Goal: Information Seeking & Learning: Learn about a topic

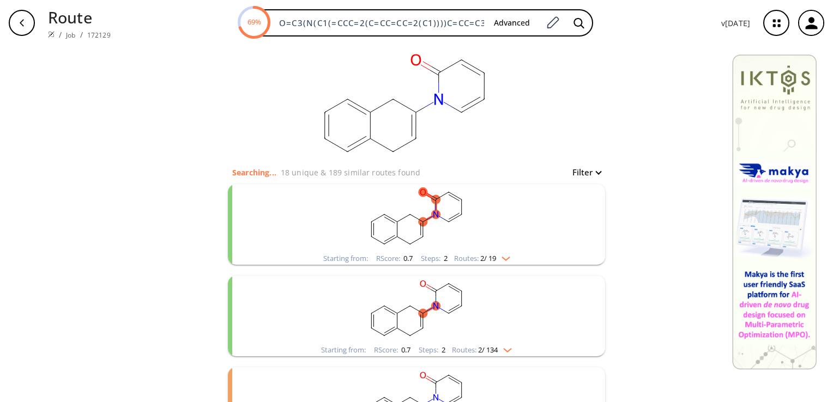
scroll to position [105, 0]
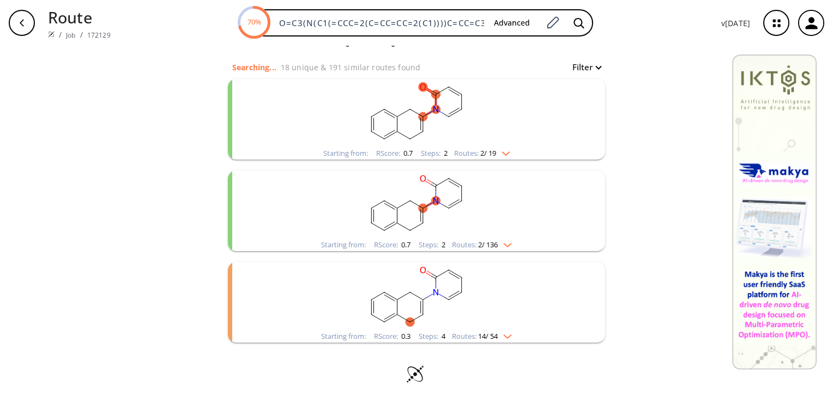
click at [593, 65] on button "Filter" at bounding box center [583, 67] width 35 height 8
click at [593, 65] on div at bounding box center [416, 201] width 833 height 402
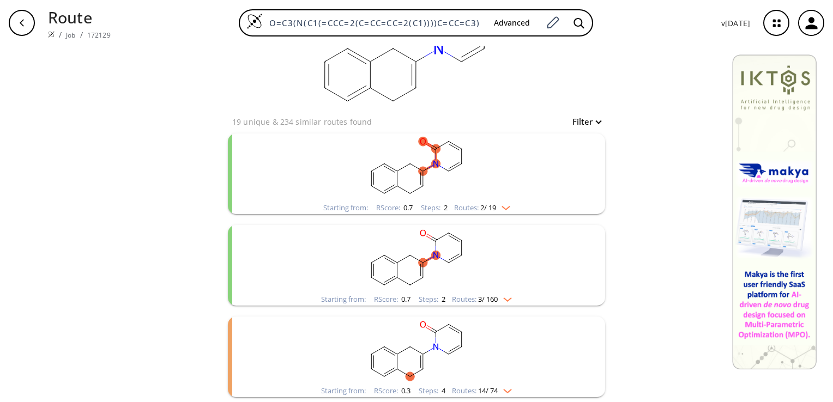
click at [504, 208] on img "clusters" at bounding box center [503, 206] width 14 height 9
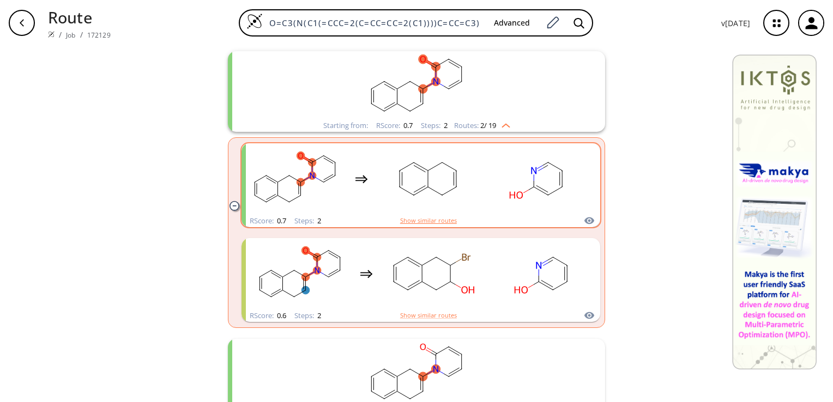
scroll to position [123, 0]
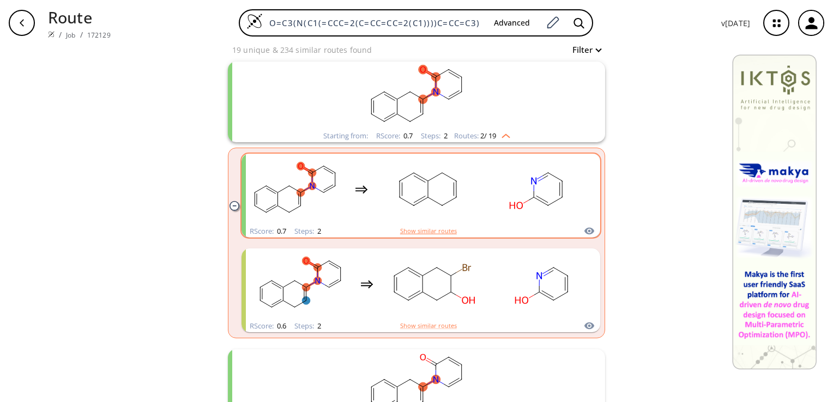
click at [426, 228] on button "Show similar routes" at bounding box center [428, 231] width 57 height 10
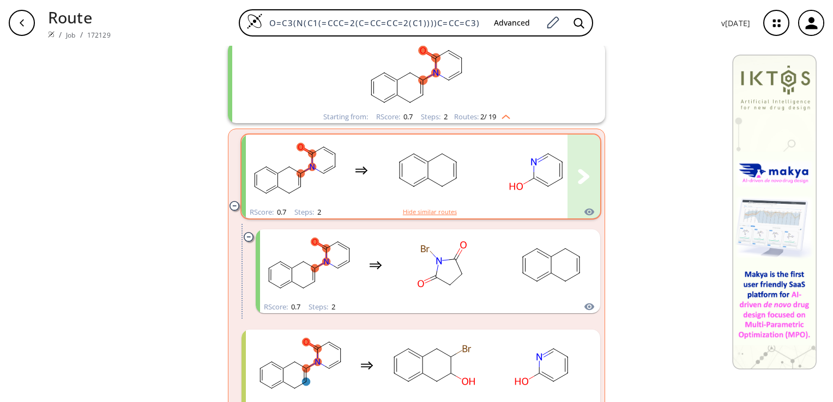
scroll to position [143, 0]
click at [411, 211] on button "Hide similar routes" at bounding box center [430, 211] width 54 height 10
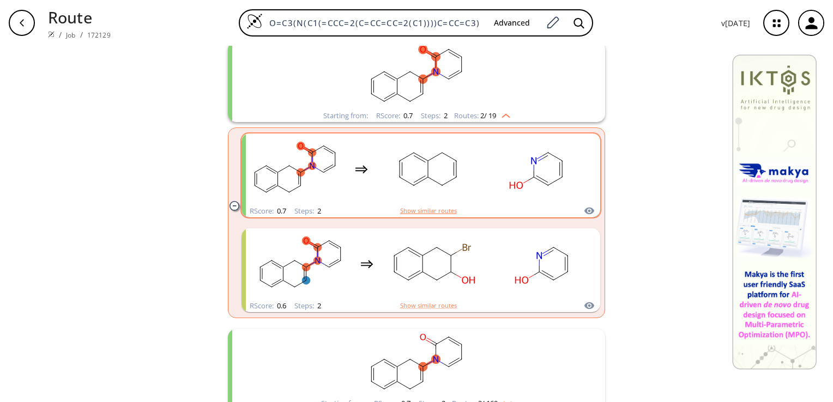
click at [411, 211] on button "Show similar routes" at bounding box center [428, 211] width 57 height 10
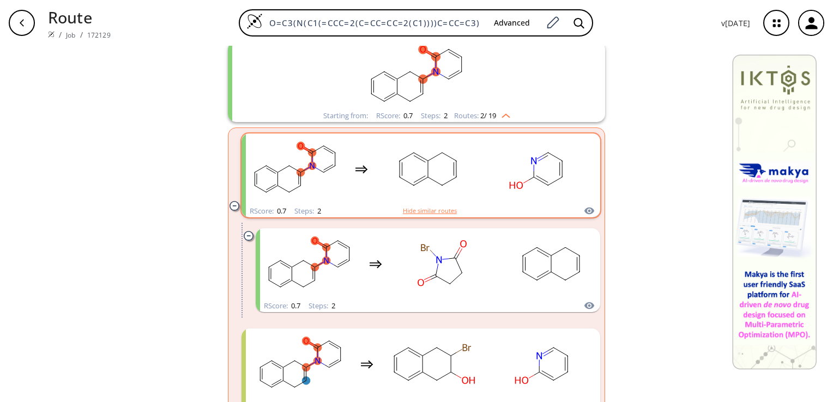
click at [411, 211] on button "Hide similar routes" at bounding box center [430, 211] width 54 height 10
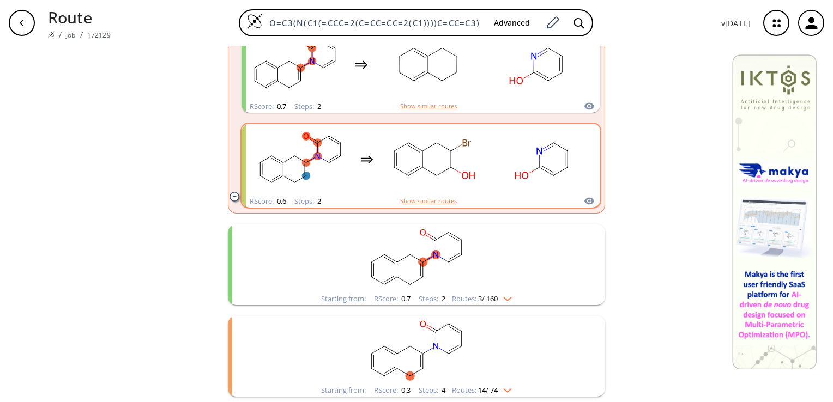
scroll to position [247, 0]
click at [297, 200] on div "Steps : 2" at bounding box center [308, 202] width 27 height 7
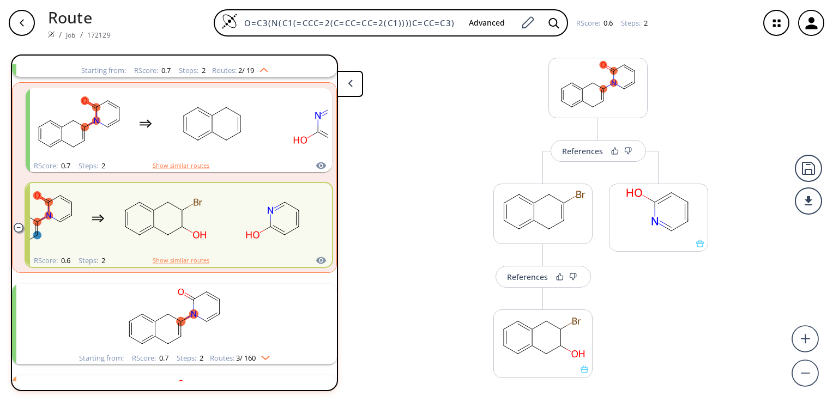
scroll to position [26, 0]
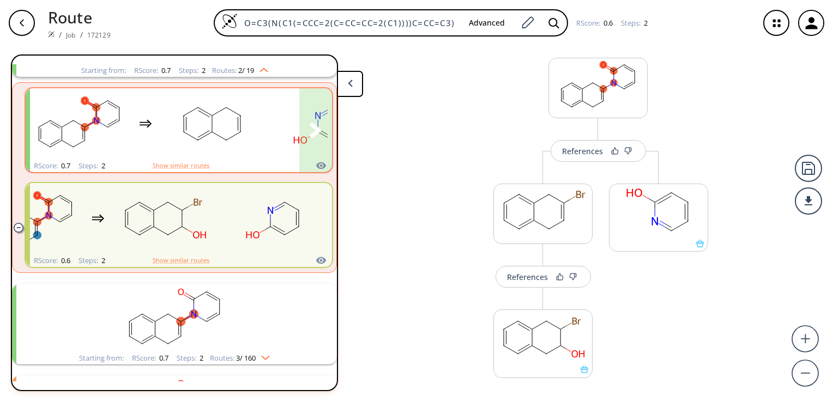
click at [156, 133] on div "clusters" at bounding box center [254, 123] width 449 height 71
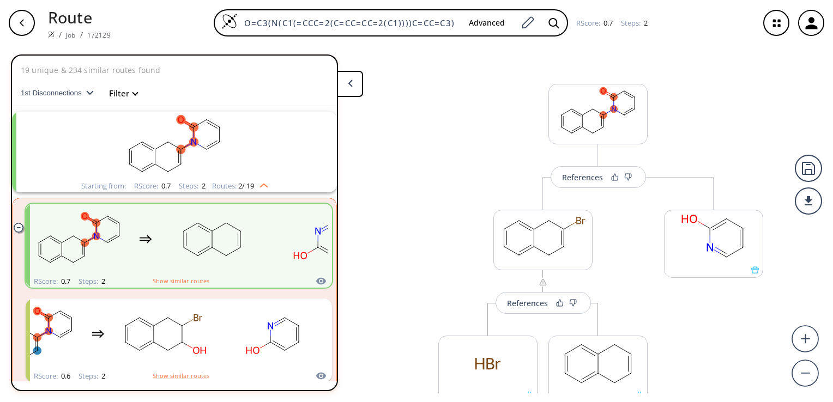
click at [722, 11] on div "O=C3(N(C1(=CCC=2(C=CC=CC=2(C1))))C=CC=C3) Advanced RScore : 0.7 Steps : 2" at bounding box center [434, 22] width 631 height 27
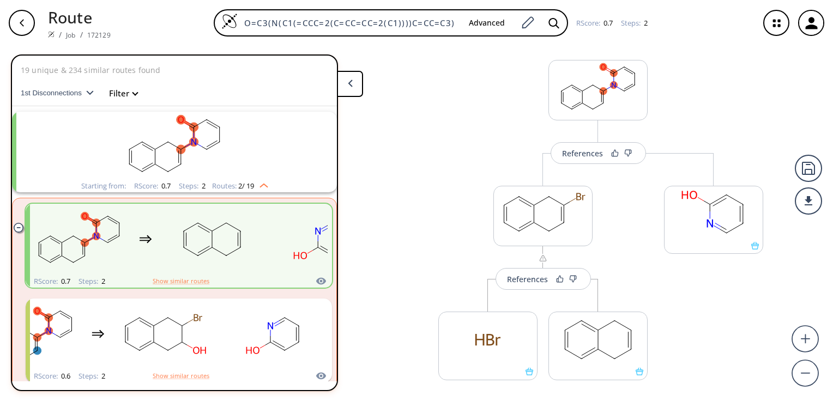
scroll to position [24, 0]
click at [519, 280] on div "References" at bounding box center [527, 279] width 41 height 7
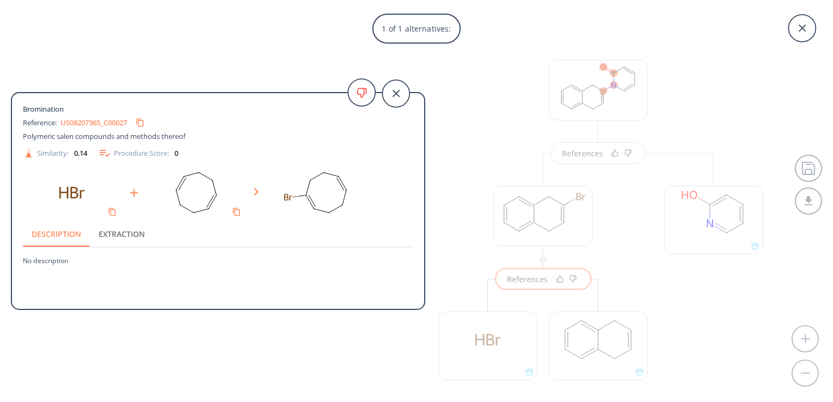
click at [471, 227] on div "1 of 1 alternatives: Bromination Reference: US08207365_C00027 Polymeric salen c…" at bounding box center [416, 201] width 833 height 402
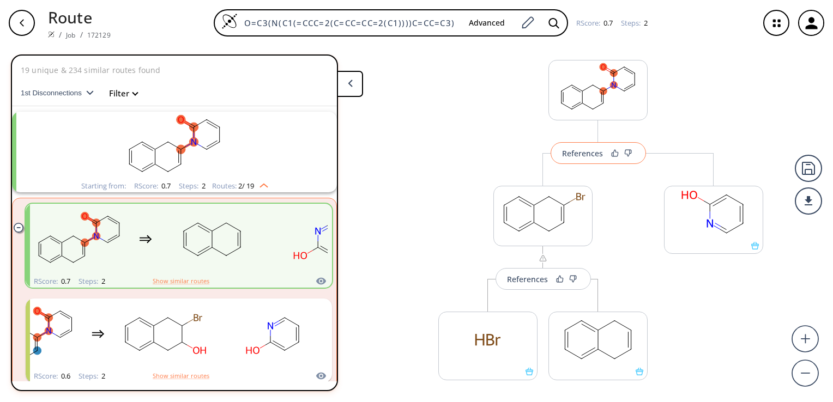
click at [579, 160] on button "References" at bounding box center [598, 153] width 95 height 22
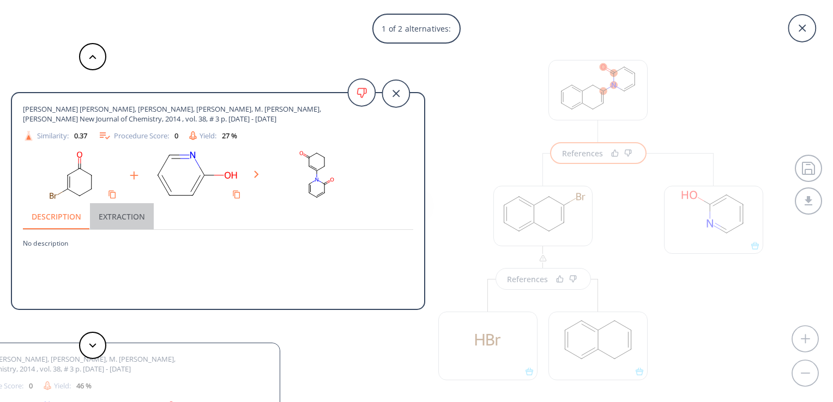
click at [130, 217] on button "Extraction" at bounding box center [122, 216] width 64 height 26
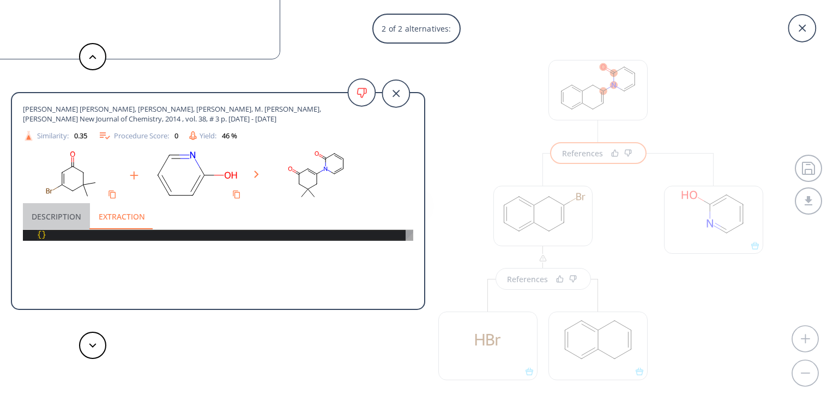
click at [64, 211] on button "Description" at bounding box center [56, 216] width 67 height 26
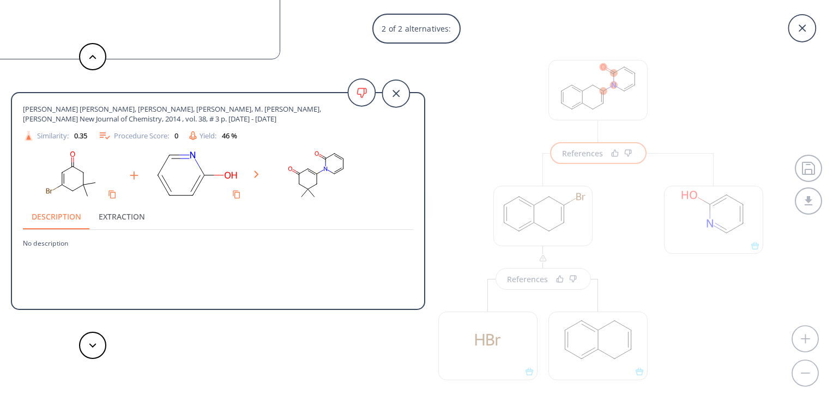
click at [486, 203] on div "2 of 2 alternatives: Khader, K.K. Abdul, Sajith, Ayyiliath M., Padusha, M. Syed…" at bounding box center [416, 201] width 833 height 402
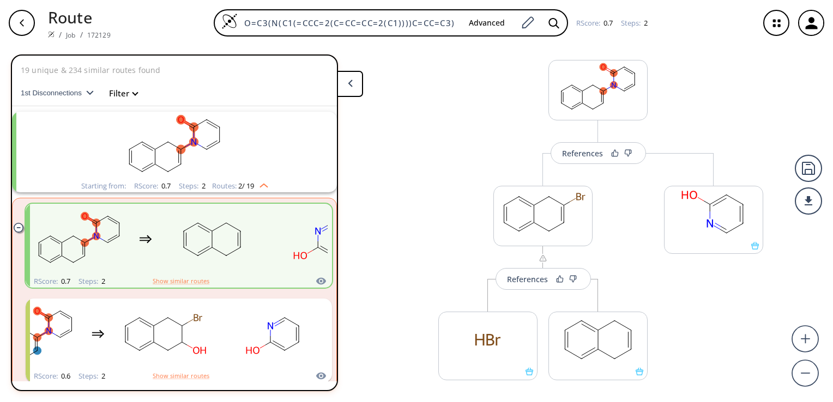
click at [195, 188] on div "Steps : 2" at bounding box center [192, 186] width 27 height 7
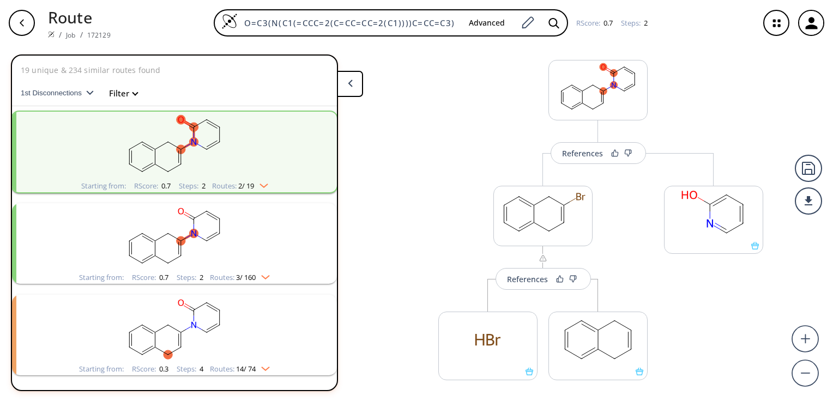
scroll to position [0, 0]
click at [121, 183] on div "Starting from: RScore : 0.7 Steps : 2" at bounding box center [143, 186] width 124 height 7
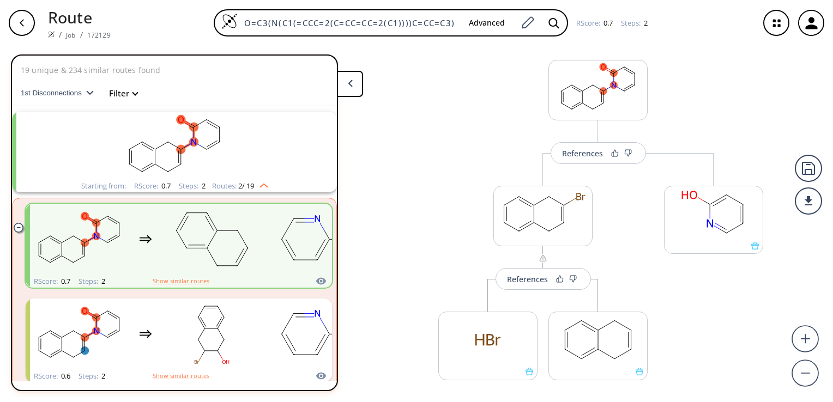
click at [207, 160] on rect "clusters" at bounding box center [175, 146] width 284 height 68
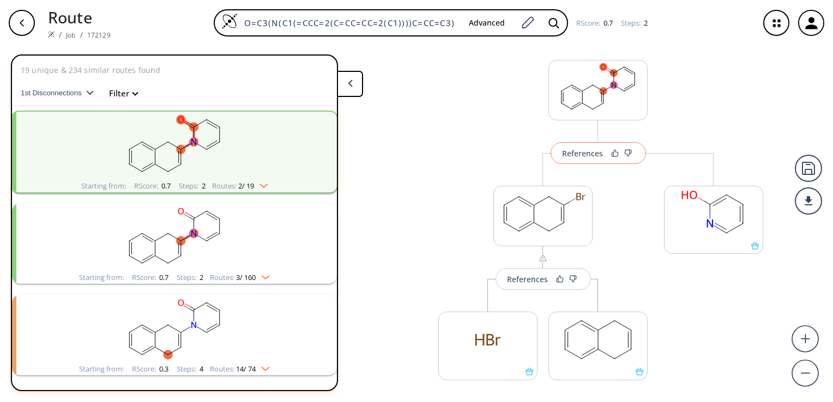
click at [582, 163] on button "References" at bounding box center [598, 153] width 95 height 22
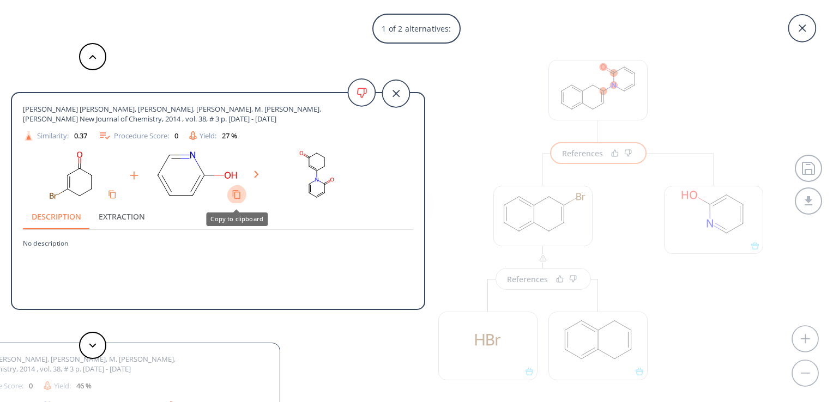
click at [235, 195] on icon "Copy to clipboard" at bounding box center [237, 194] width 8 height 9
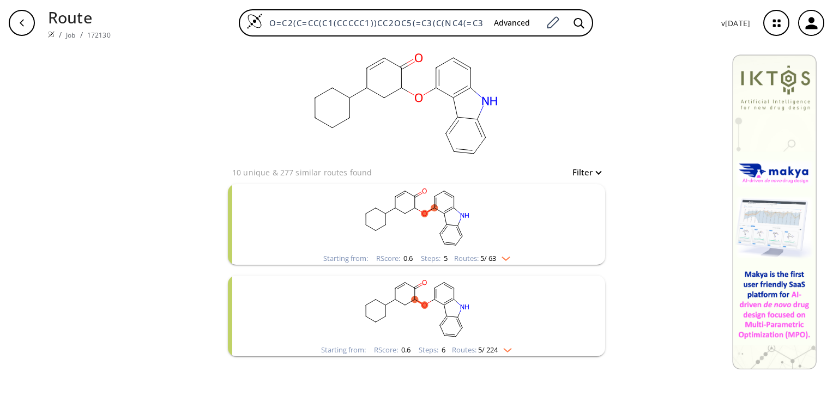
click at [434, 237] on rect "clusters" at bounding box center [417, 218] width 284 height 68
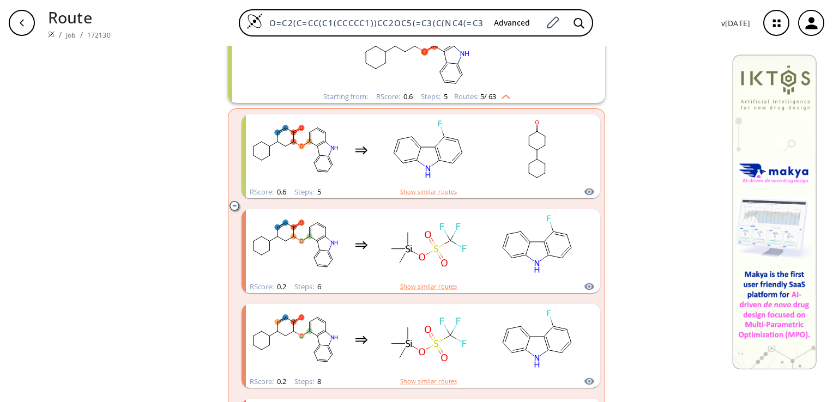
scroll to position [161, 0]
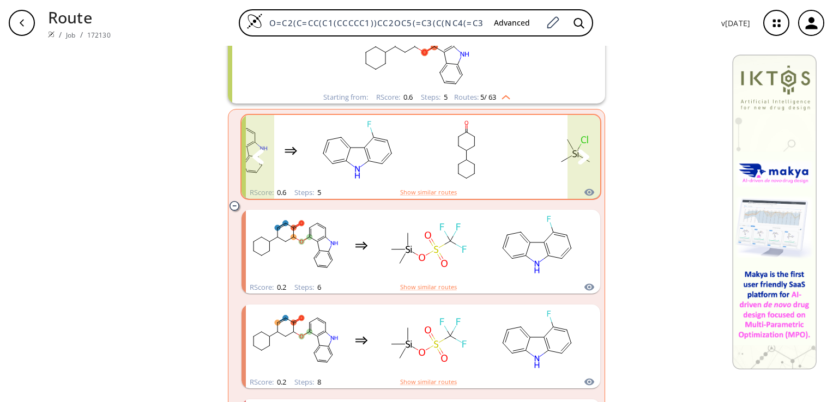
click at [581, 154] on icon "clusters" at bounding box center [583, 156] width 11 height 15
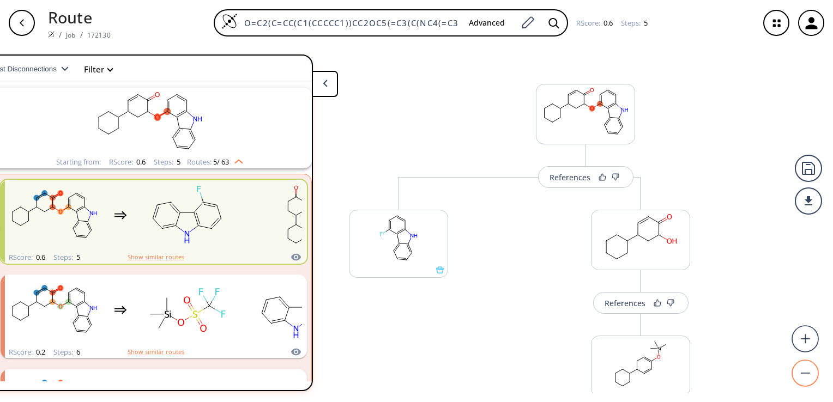
click at [804, 368] on circle at bounding box center [806, 374] width 26 height 26
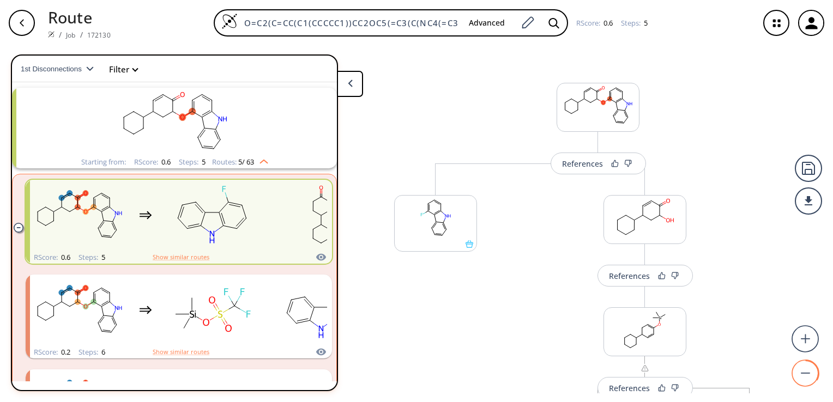
click at [804, 368] on circle at bounding box center [806, 374] width 26 height 26
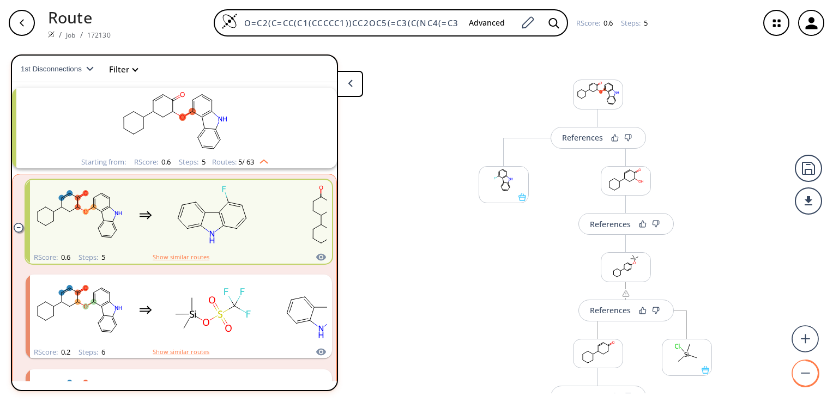
click at [804, 368] on circle at bounding box center [806, 374] width 26 height 26
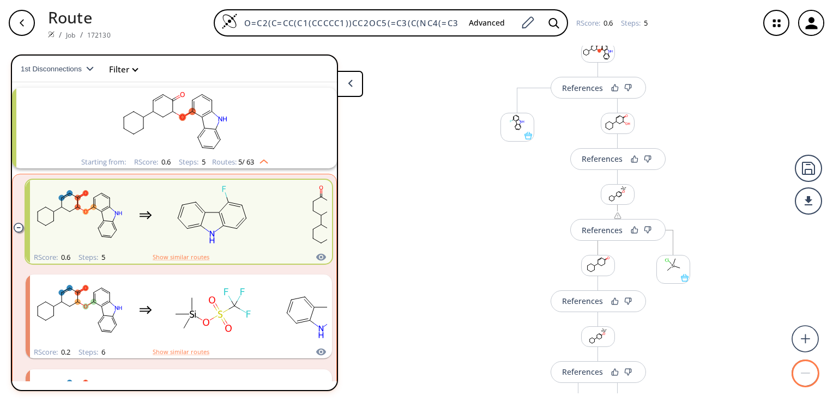
scroll to position [34, 0]
click at [813, 380] on circle at bounding box center [806, 374] width 26 height 26
click at [801, 373] on rect at bounding box center [805, 373] width 9 height 1
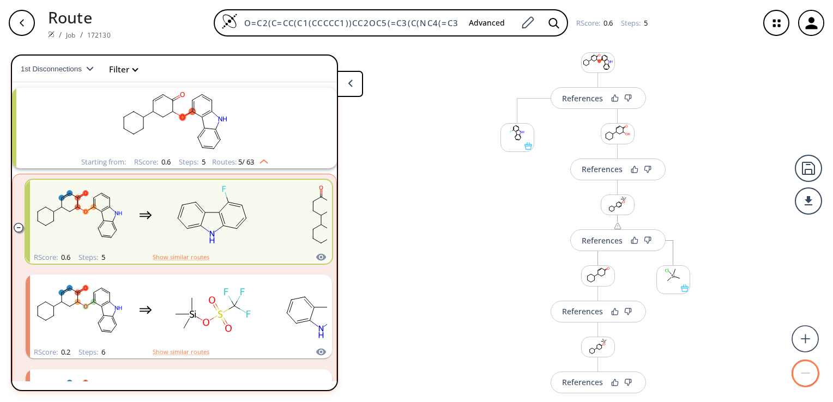
scroll to position [0, 0]
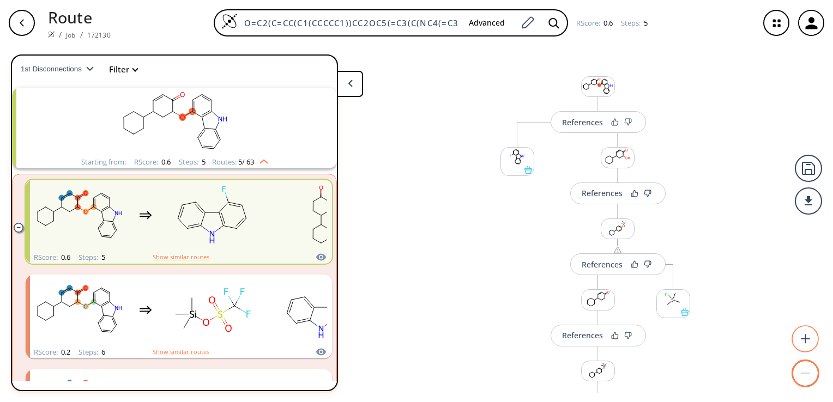
click at [806, 335] on icon at bounding box center [805, 338] width 9 height 9
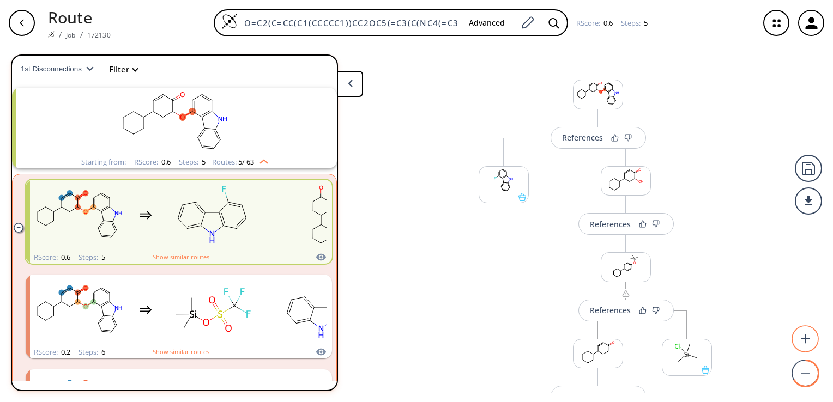
click at [806, 335] on icon at bounding box center [805, 338] width 9 height 9
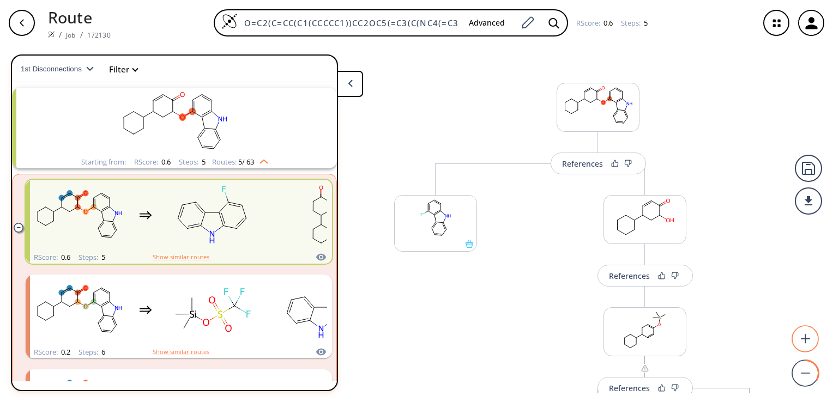
click at [806, 335] on icon at bounding box center [805, 338] width 9 height 9
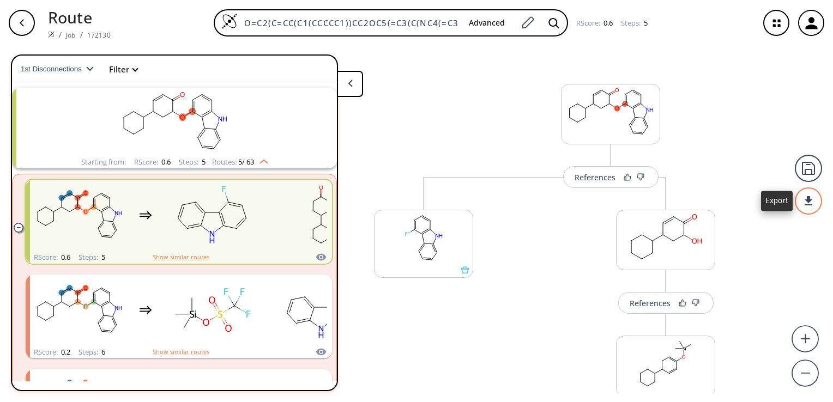
click at [809, 206] on div at bounding box center [808, 201] width 27 height 27
click at [805, 173] on div at bounding box center [416, 201] width 833 height 402
click at [804, 205] on div at bounding box center [808, 201] width 27 height 27
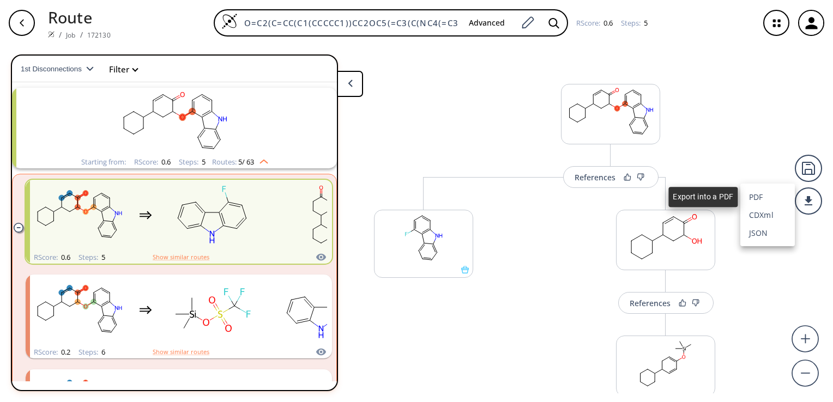
click at [762, 196] on li "PDF" at bounding box center [768, 197] width 55 height 18
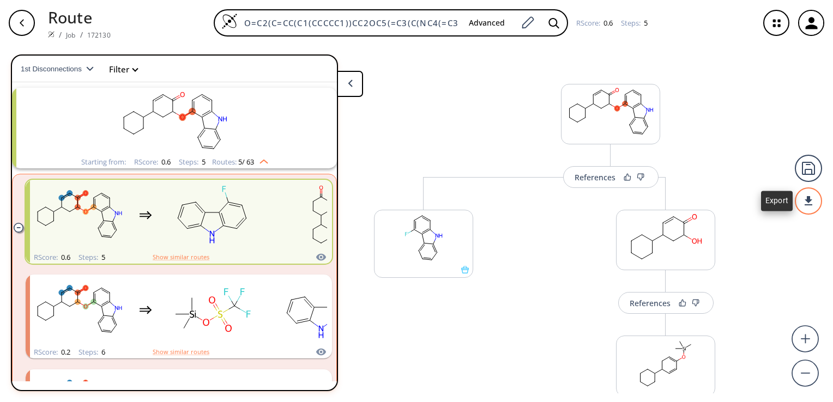
click at [800, 208] on div at bounding box center [808, 201] width 27 height 27
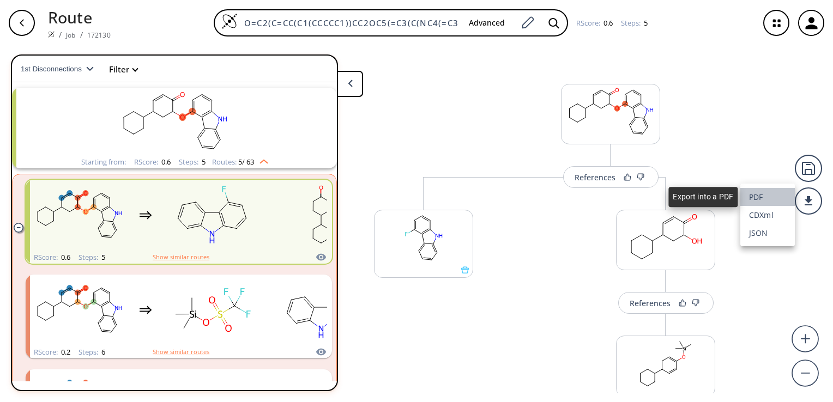
click at [758, 195] on li "PDF" at bounding box center [768, 197] width 55 height 18
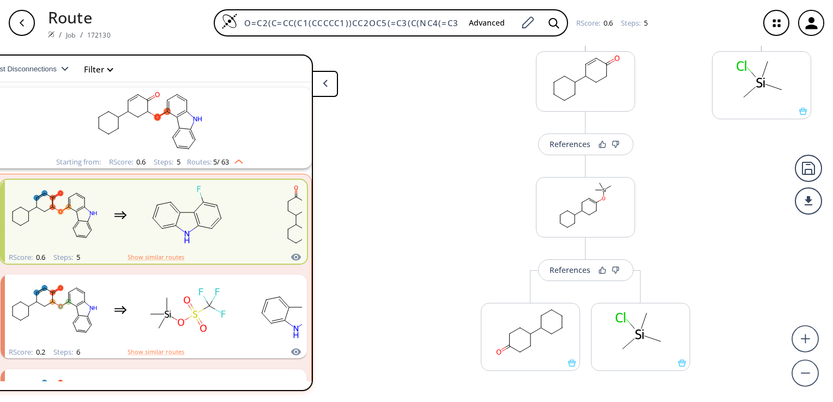
scroll to position [409, 0]
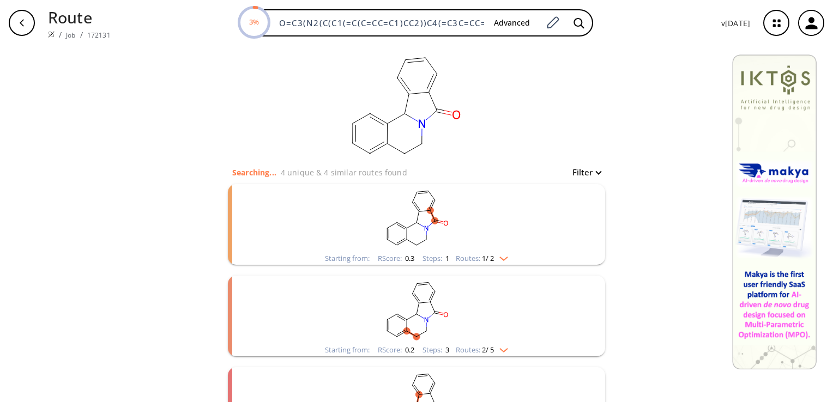
scroll to position [105, 0]
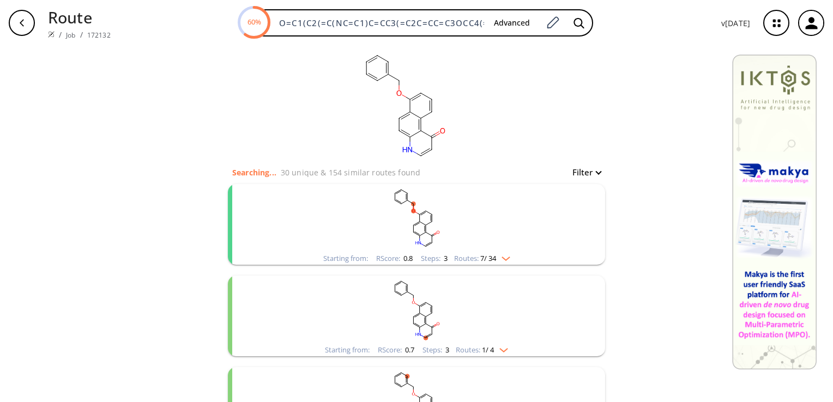
click at [445, 240] on rect "clusters" at bounding box center [417, 218] width 284 height 68
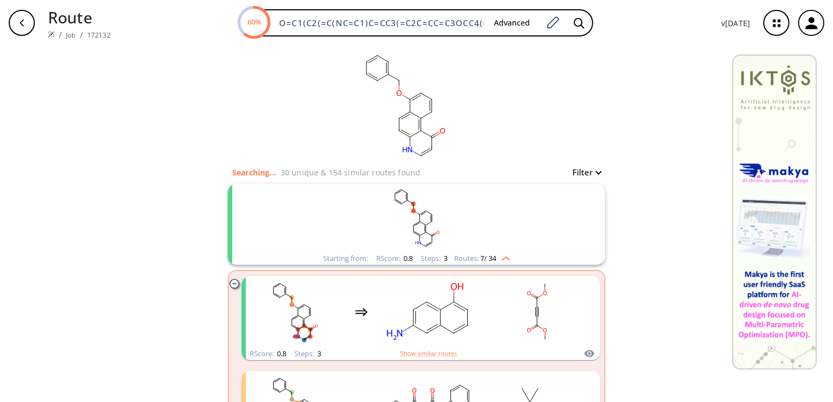
click at [446, 225] on rect "clusters" at bounding box center [417, 218] width 284 height 68
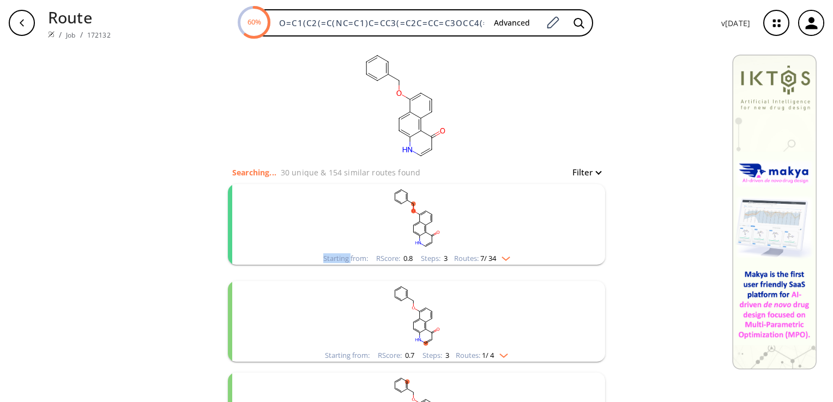
click at [446, 225] on rect "clusters" at bounding box center [417, 218] width 284 height 68
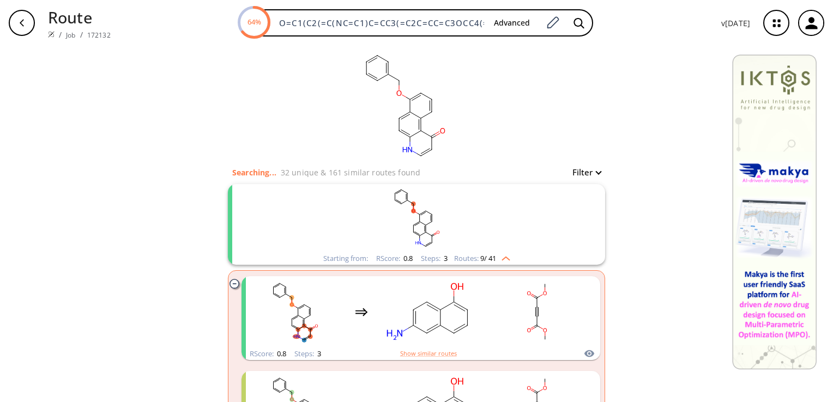
click at [352, 224] on rect "clusters" at bounding box center [417, 218] width 284 height 68
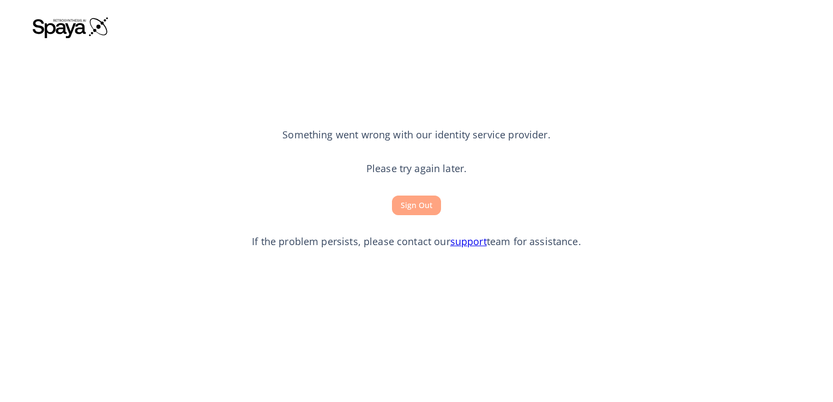
click at [418, 213] on button "Sign Out" at bounding box center [416, 206] width 49 height 20
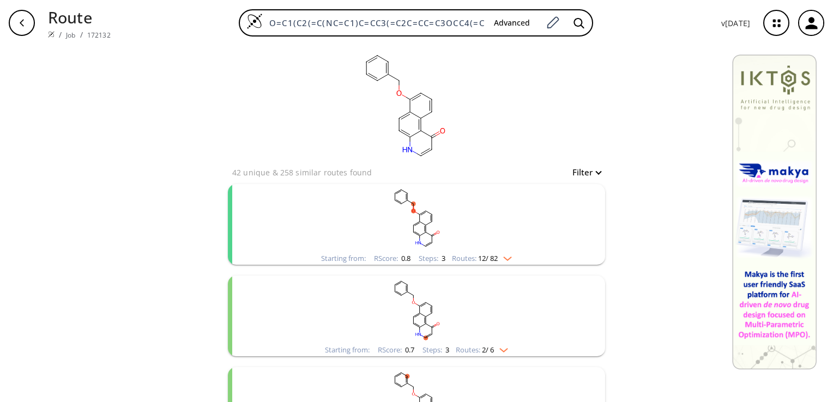
click at [431, 221] on rect "clusters" at bounding box center [417, 218] width 284 height 68
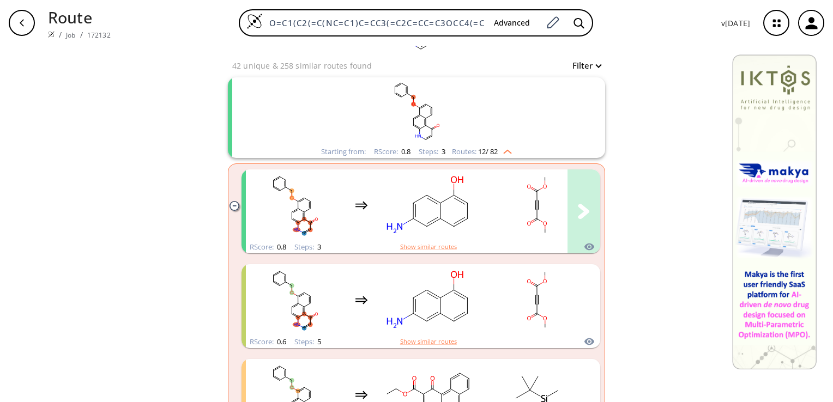
scroll to position [106, 0]
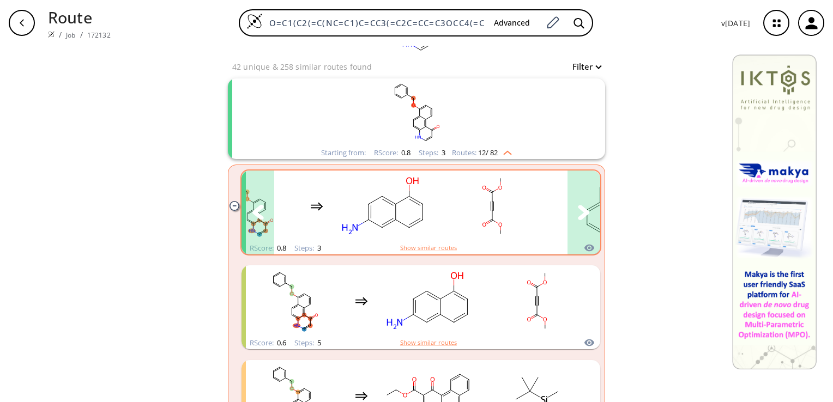
click at [589, 212] on button "clusters" at bounding box center [584, 213] width 33 height 84
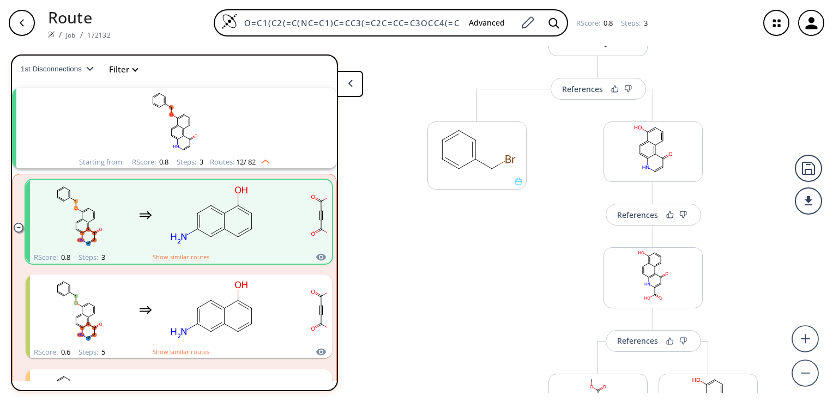
scroll to position [85, 0]
click at [805, 213] on div at bounding box center [808, 201] width 27 height 27
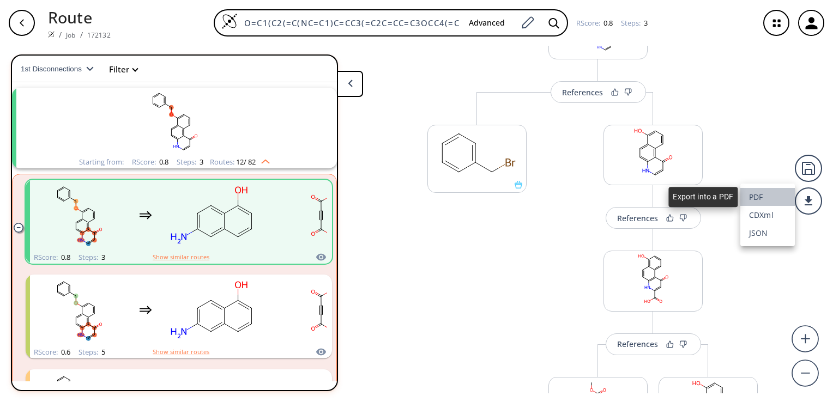
click at [753, 195] on li "PDF" at bounding box center [768, 197] width 55 height 18
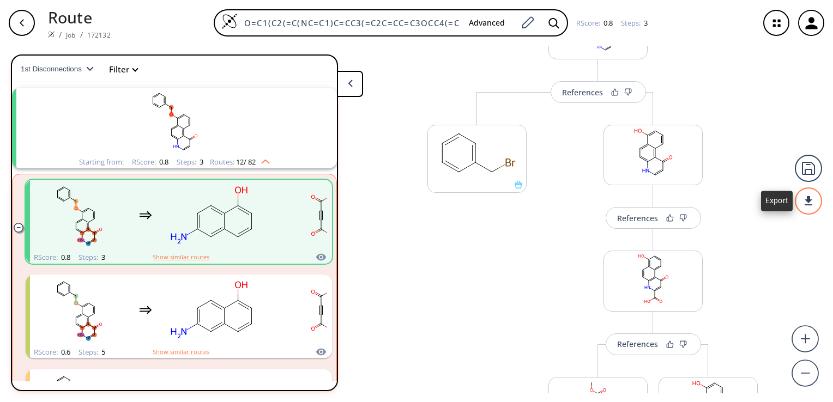
click at [816, 212] on div at bounding box center [808, 201] width 27 height 27
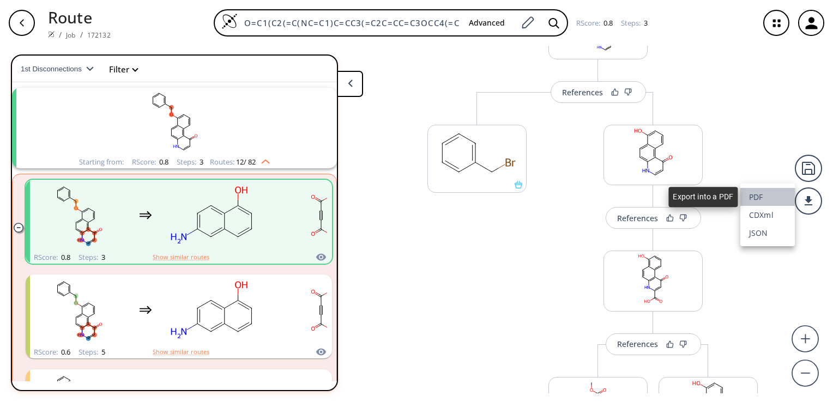
click at [773, 188] on li "PDF" at bounding box center [768, 197] width 55 height 18
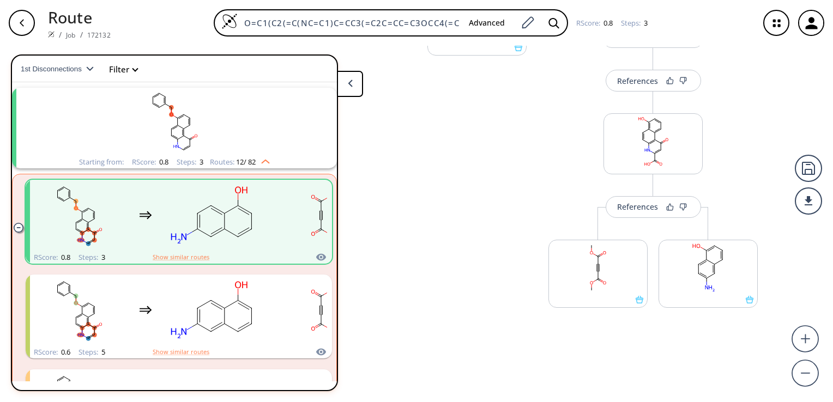
scroll to position [0, 0]
